Goal: Navigation & Orientation: Find specific page/section

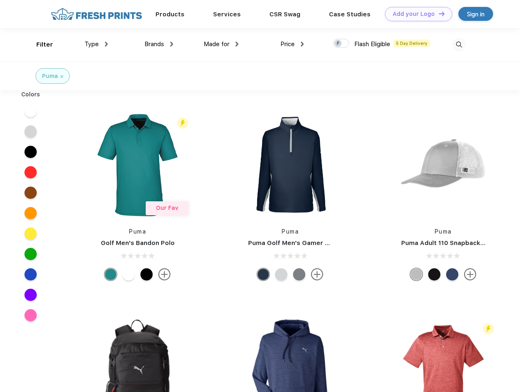
scroll to position [0, 0]
click at [416, 14] on link "Add your Logo Design Tool" at bounding box center [418, 14] width 67 height 14
click at [0, 0] on div "Design Tool" at bounding box center [0, 0] width 0 height 0
click at [438, 13] on link "Add your Logo Design Tool" at bounding box center [418, 14] width 67 height 14
click at [39, 45] on div "Filter" at bounding box center [44, 44] width 17 height 9
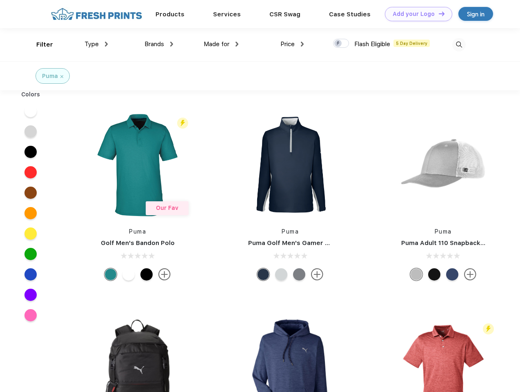
click at [96, 44] on span "Type" at bounding box center [92, 43] width 14 height 7
click at [159, 44] on span "Brands" at bounding box center [155, 43] width 20 height 7
click at [221, 44] on span "Made for" at bounding box center [217, 43] width 26 height 7
click at [292, 44] on span "Price" at bounding box center [288, 43] width 14 height 7
click at [341, 44] on div at bounding box center [341, 43] width 16 height 9
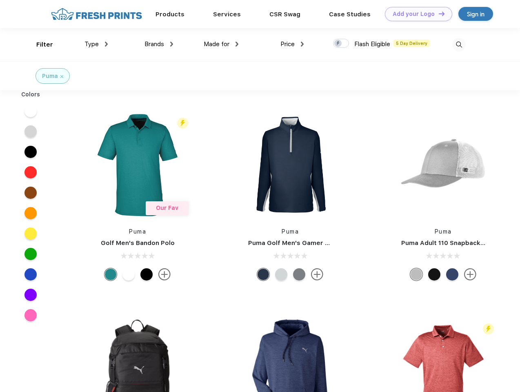
click at [338, 44] on input "checkbox" at bounding box center [335, 40] width 5 height 5
click at [459, 45] on img at bounding box center [458, 44] width 13 height 13
